Goal: Communication & Community: Participate in discussion

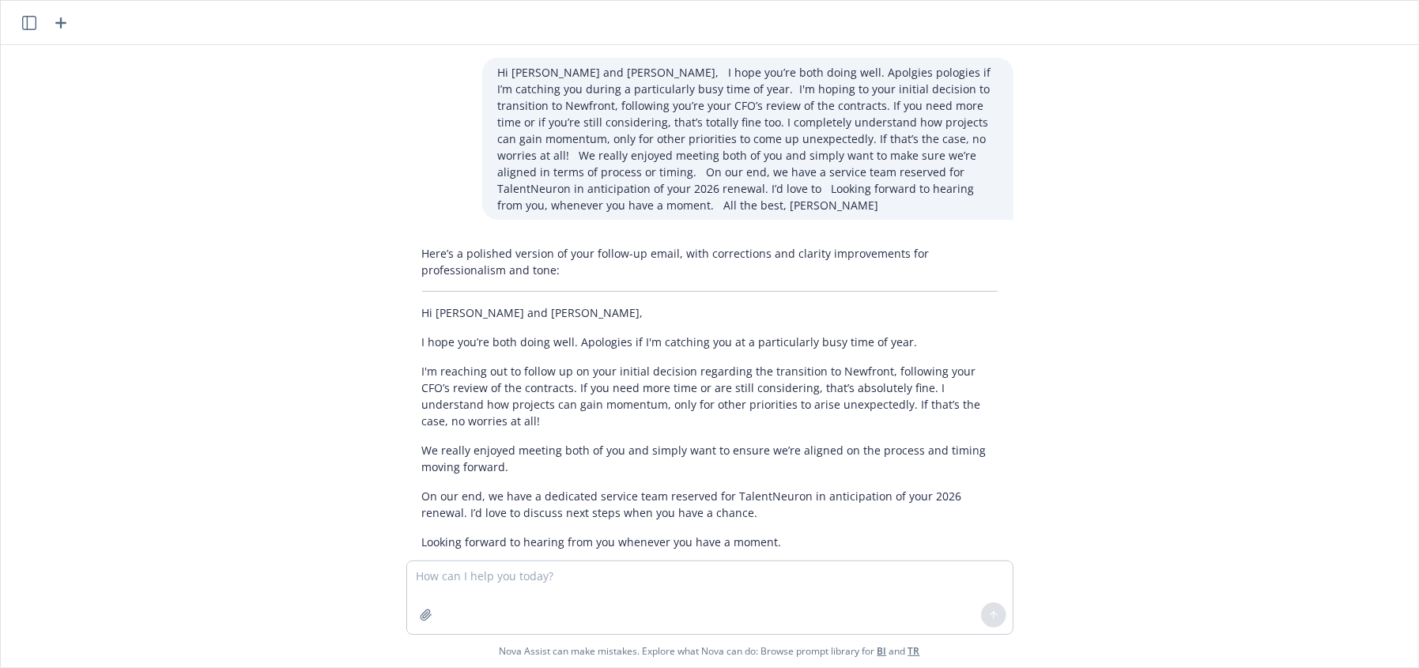
scroll to position [1654, 0]
